Goal: Task Accomplishment & Management: Manage account settings

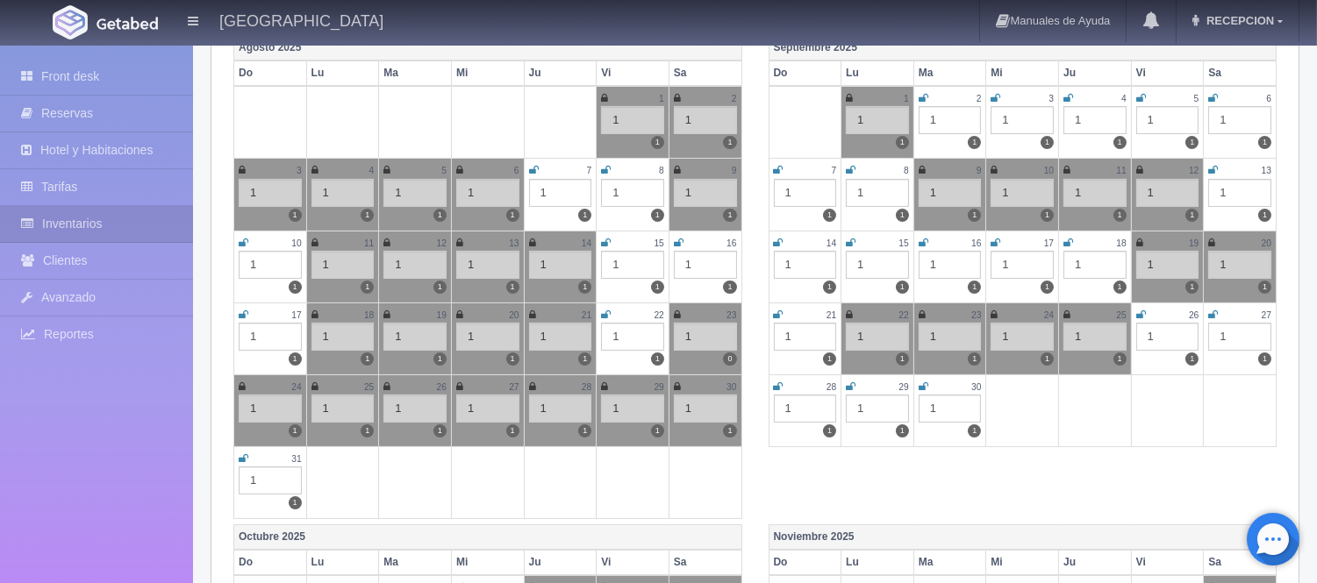
scroll to position [292, 0]
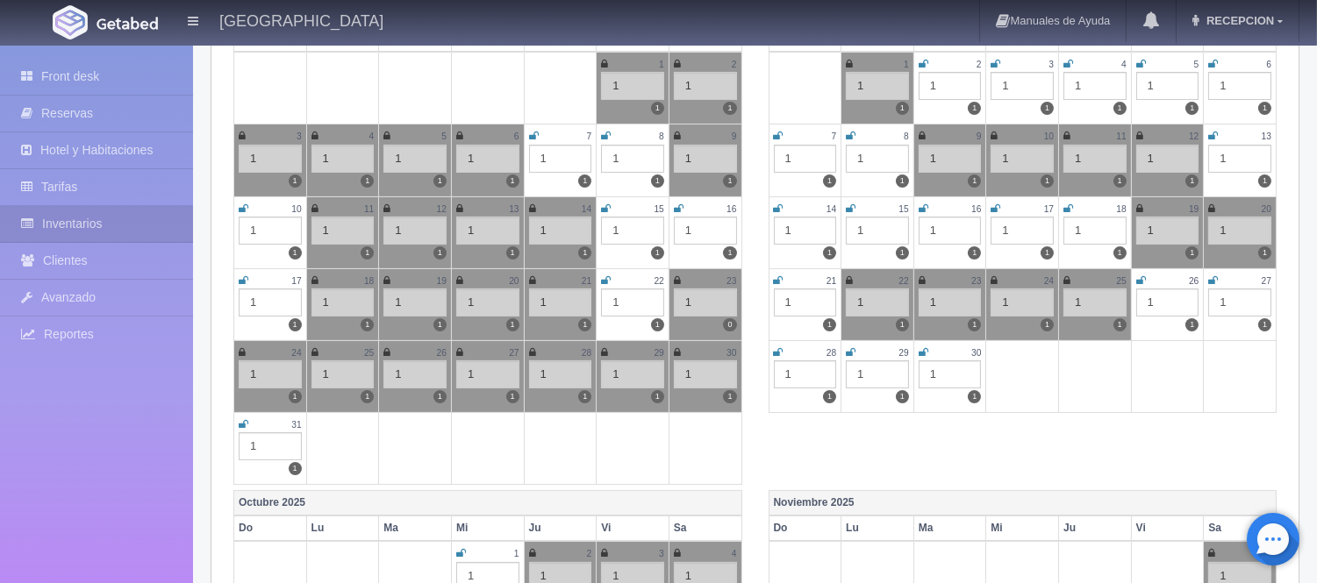
drag, startPoint x: 242, startPoint y: 422, endPoint x: 360, endPoint y: 486, distance: 133.9
click at [242, 422] on icon at bounding box center [244, 424] width 10 height 11
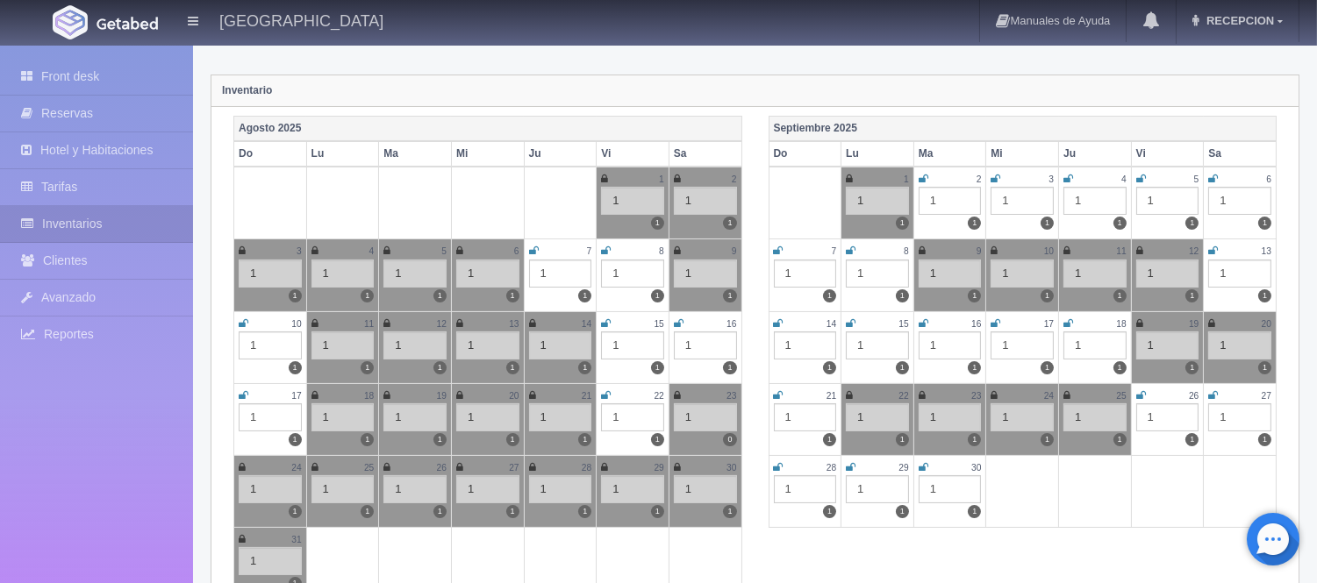
scroll to position [0, 0]
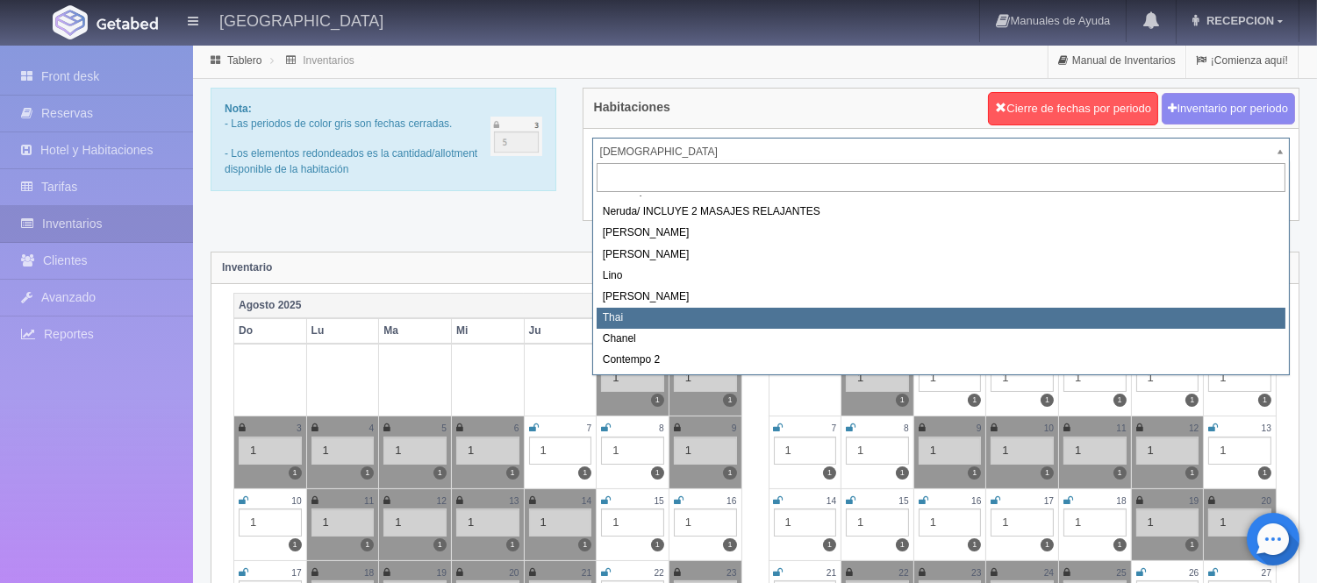
scroll to position [2, 0]
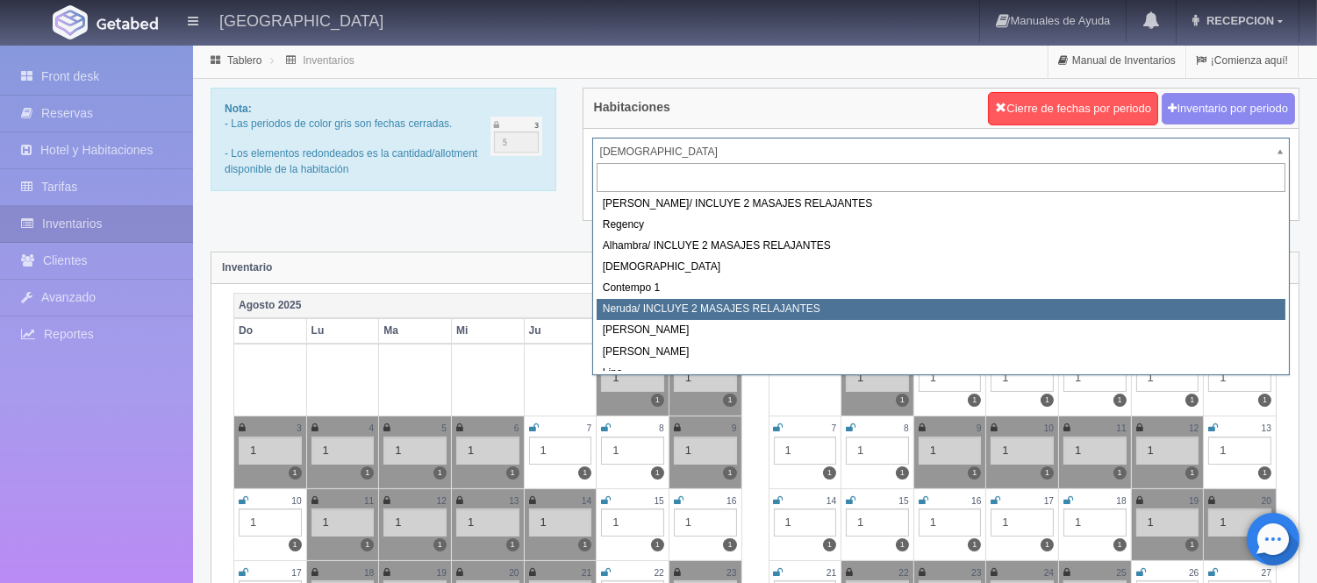
select select "722"
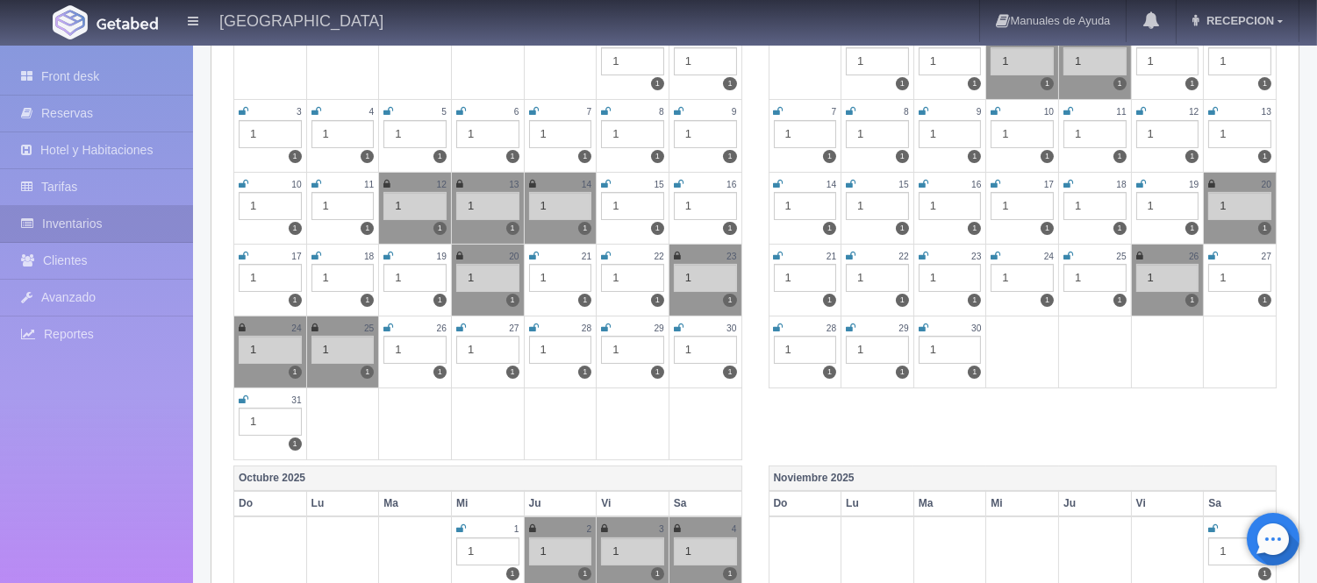
scroll to position [487, 0]
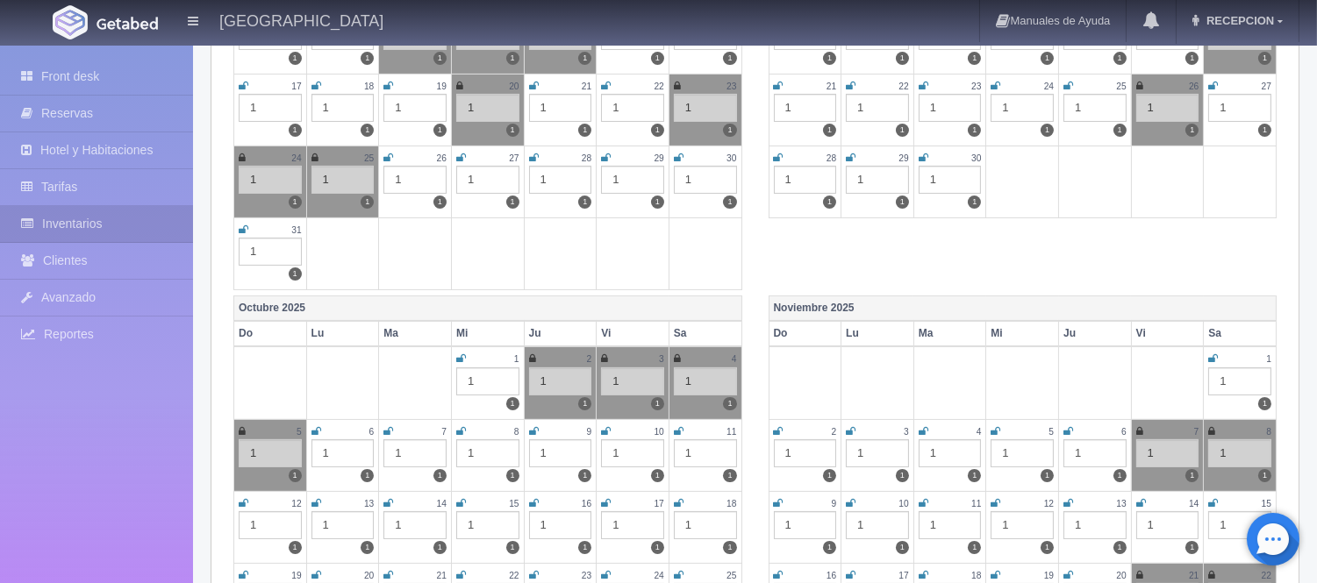
click at [677, 154] on icon at bounding box center [679, 158] width 10 height 11
click at [244, 225] on icon at bounding box center [244, 230] width 10 height 11
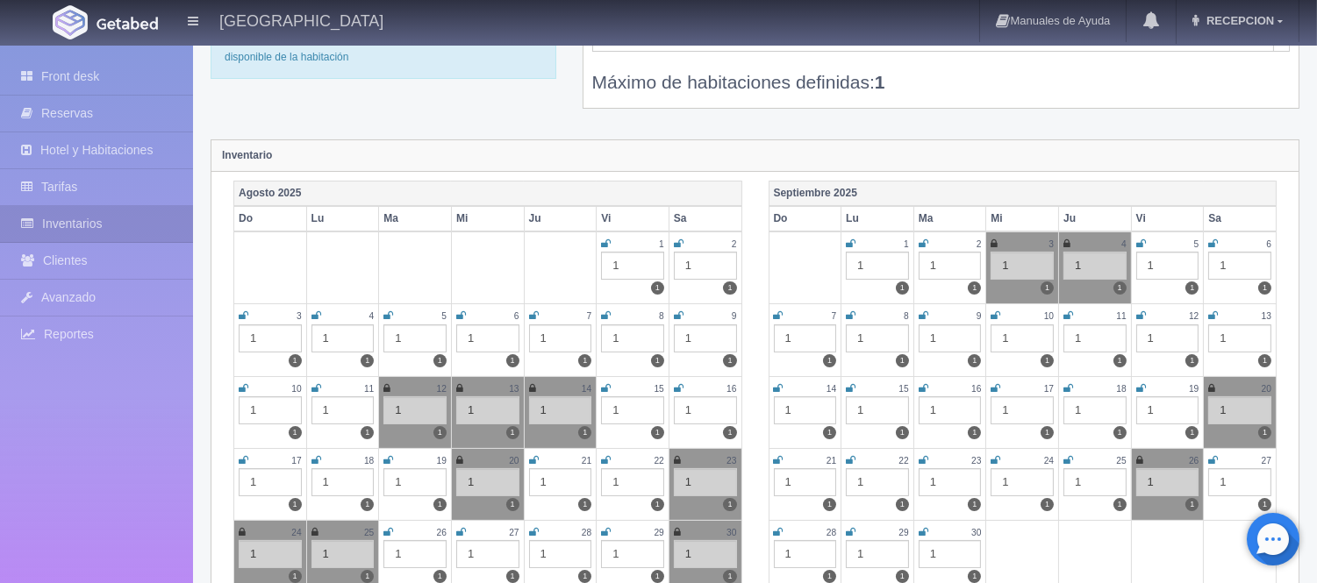
scroll to position [97, 0]
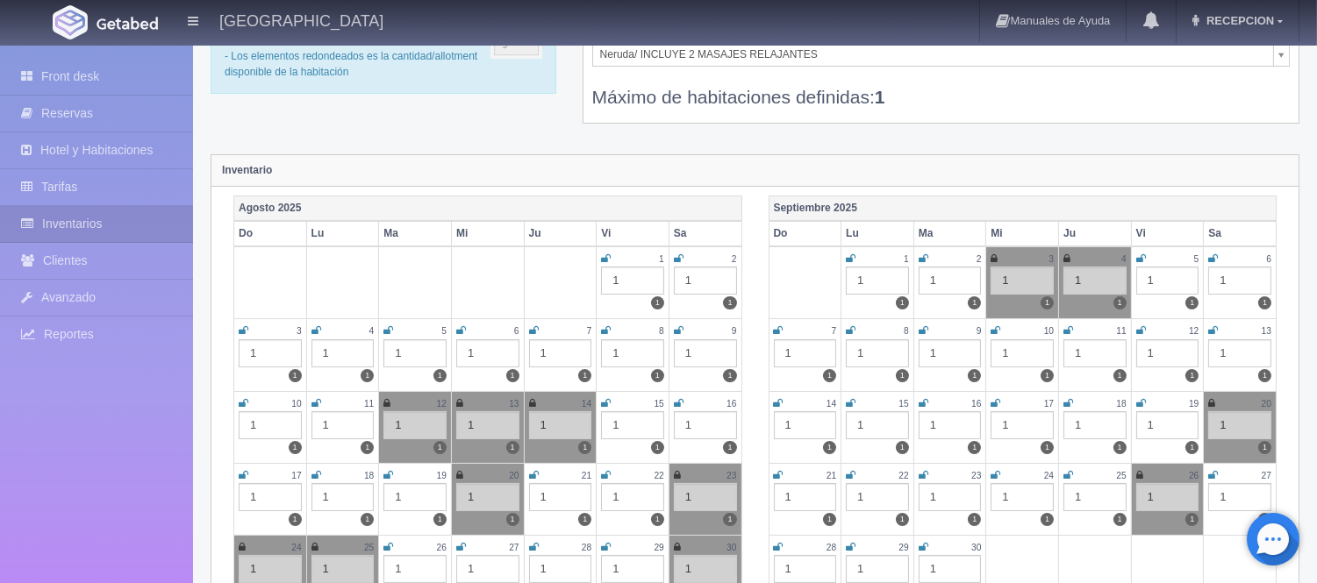
click at [848, 257] on icon at bounding box center [851, 259] width 10 height 11
click at [922, 256] on icon at bounding box center [923, 259] width 10 height 11
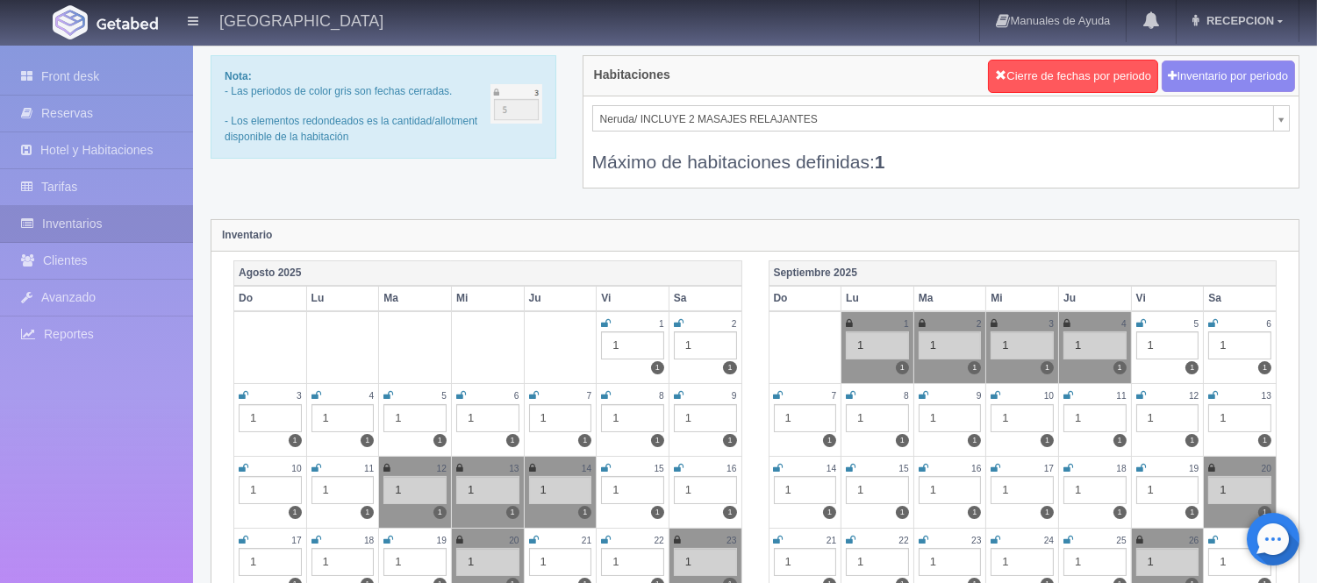
scroll to position [0, 0]
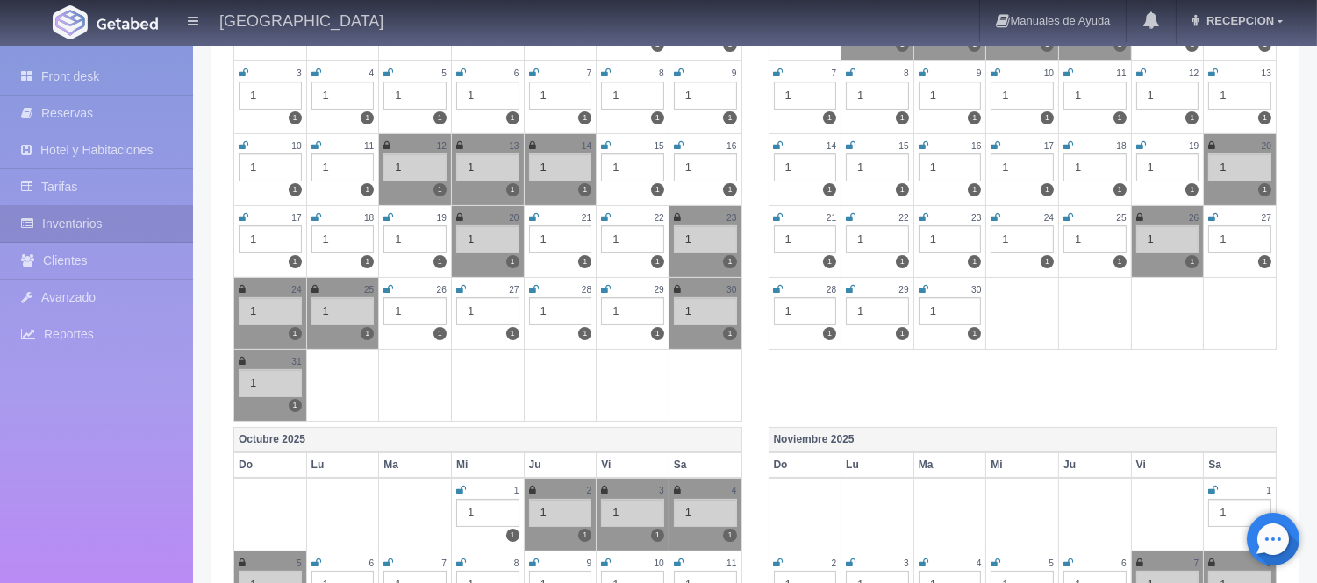
scroll to position [389, 0]
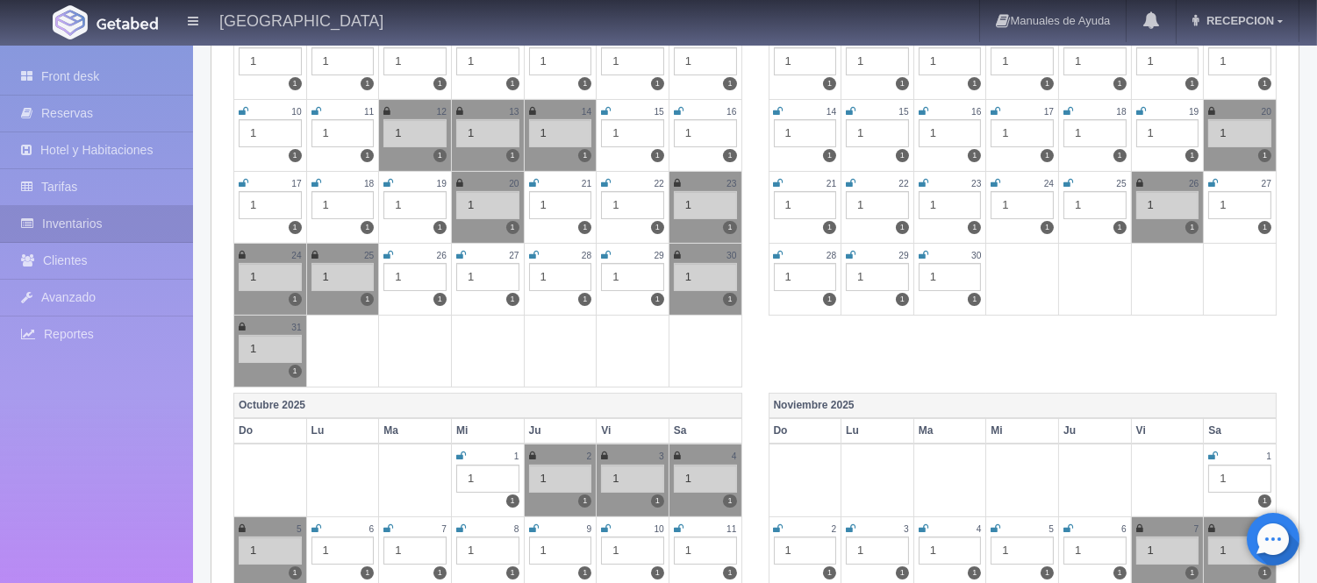
click at [460, 453] on icon at bounding box center [461, 456] width 10 height 11
click at [460, 457] on icon at bounding box center [459, 456] width 7 height 11
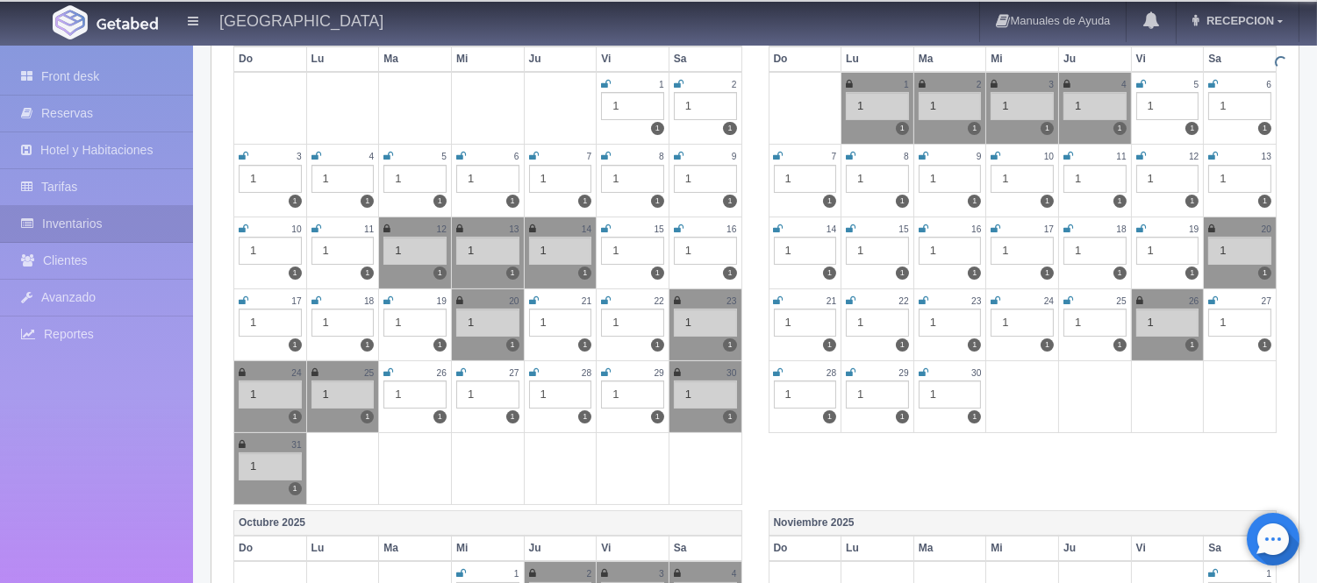
scroll to position [97, 0]
